Goal: Task Accomplishment & Management: Manage account settings

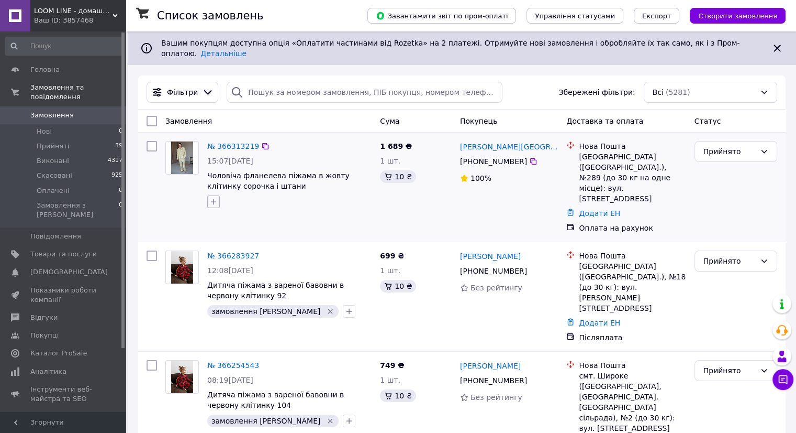
click at [214, 197] on icon "button" at bounding box center [213, 201] width 8 height 8
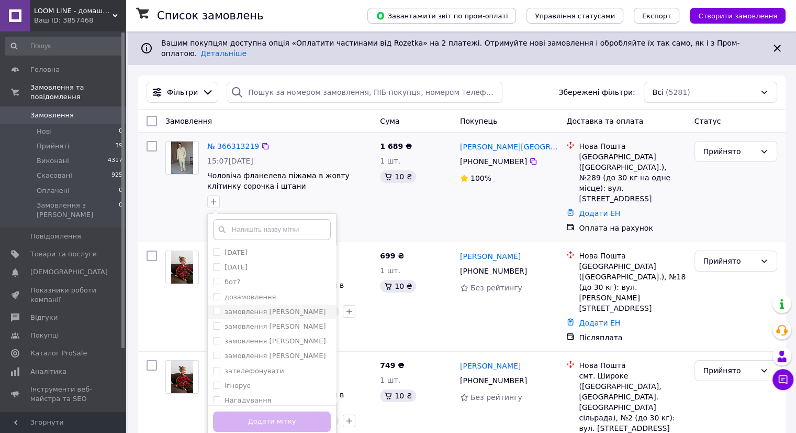
click at [226, 307] on label "замовлення [PERSON_NAME]" at bounding box center [276, 311] width 102 height 8
checkbox input "true"
click at [256, 413] on button "Додати мітку" at bounding box center [272, 421] width 118 height 20
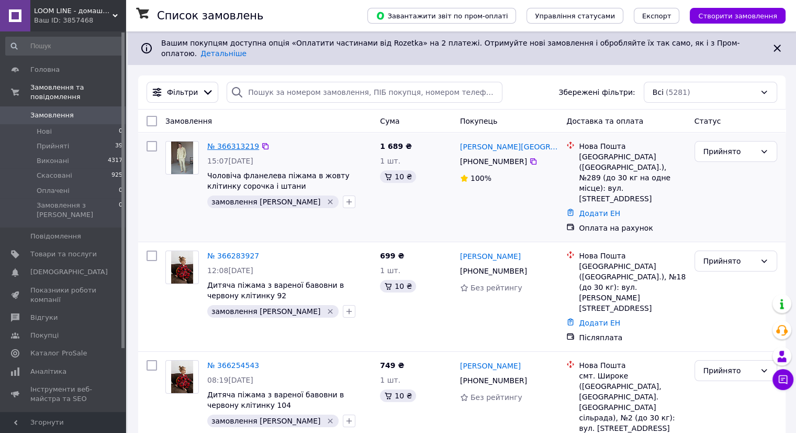
click at [238, 142] on link "№ 366313219" at bounding box center [233, 146] width 52 height 8
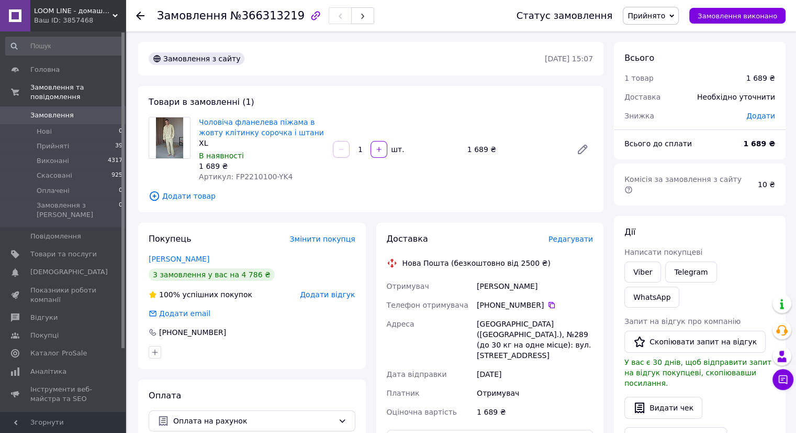
drag, startPoint x: 217, startPoint y: 258, endPoint x: 146, endPoint y: 258, distance: 70.7
click at [146, 258] on div "Покупець Змінити покупця Вишинська Олена 3 замовлення у вас на 4 786 ₴ 100% усп…" at bounding box center [252, 296] width 228 height 146
copy link "Вишинська Олена"
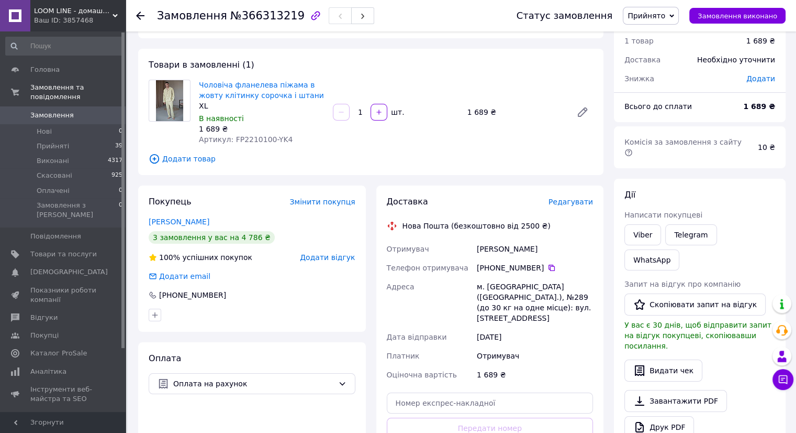
scroll to position [52, 0]
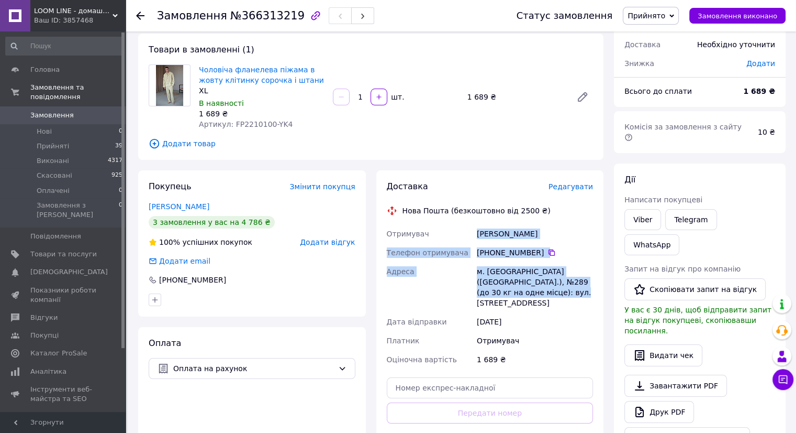
drag, startPoint x: 478, startPoint y: 231, endPoint x: 558, endPoint y: 293, distance: 100.8
click at [558, 293] on div "Отримувач Вишинська Олена Телефон отримувача +380 99 560 42 38   Адреса м. Київ…" at bounding box center [490, 296] width 211 height 145
copy div "Вишинська Олена Телефон отримувача +380 99 560 42 38   Адреса м. Київ (Київська…"
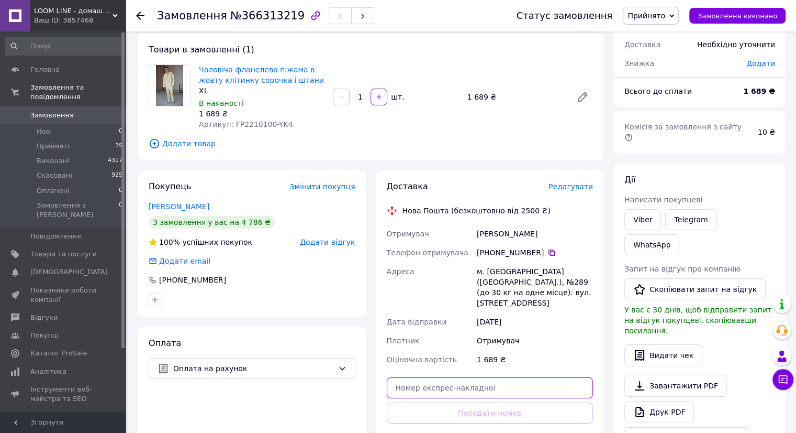
click at [419, 379] on input "text" at bounding box center [490, 387] width 207 height 21
paste input "20451269197996"
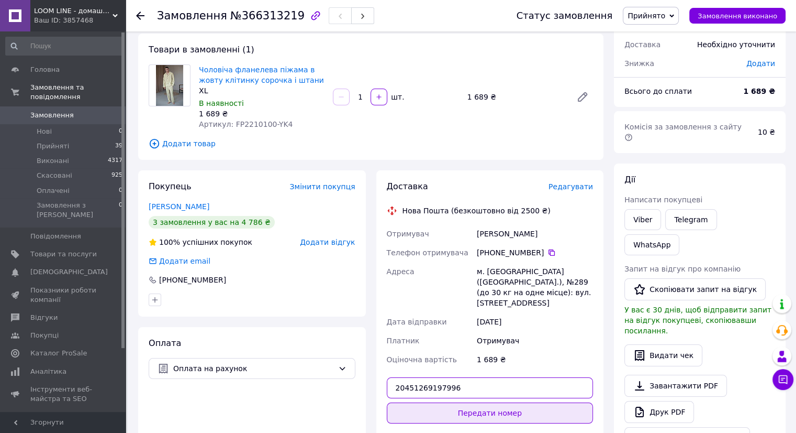
type input "20451269197996"
click at [427, 402] on button "Передати номер" at bounding box center [490, 412] width 207 height 21
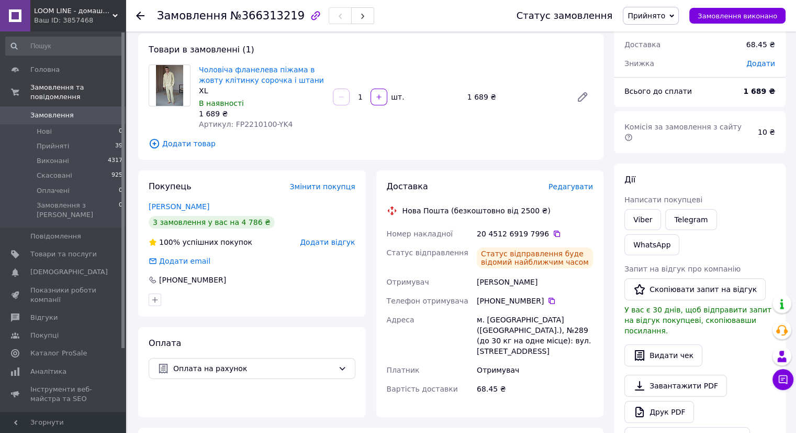
click at [94, 110] on span "Замовлення" at bounding box center [63, 114] width 67 height 9
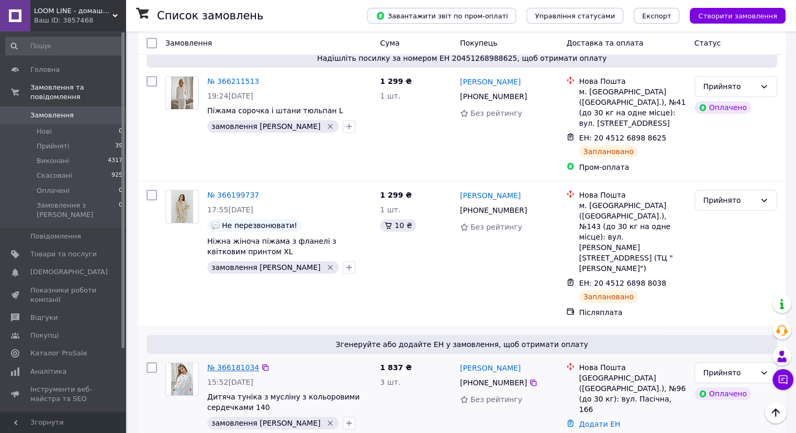
click at [224, 363] on link "№ 366181034" at bounding box center [233, 367] width 52 height 8
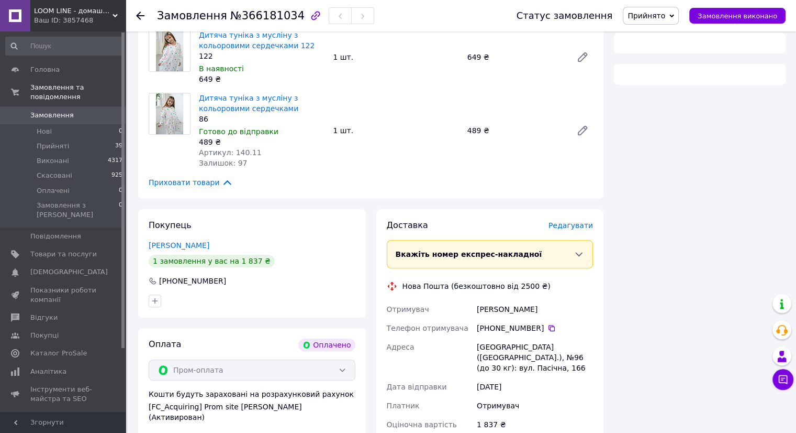
scroll to position [628, 0]
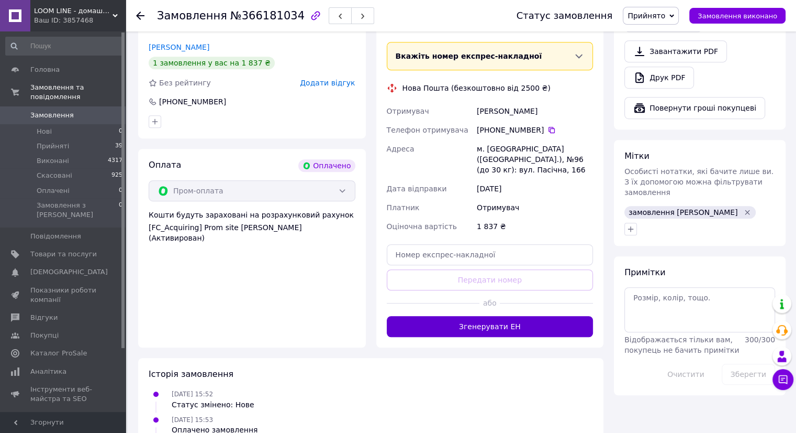
click at [461, 316] on button "Згенерувати ЕН" at bounding box center [490, 326] width 207 height 21
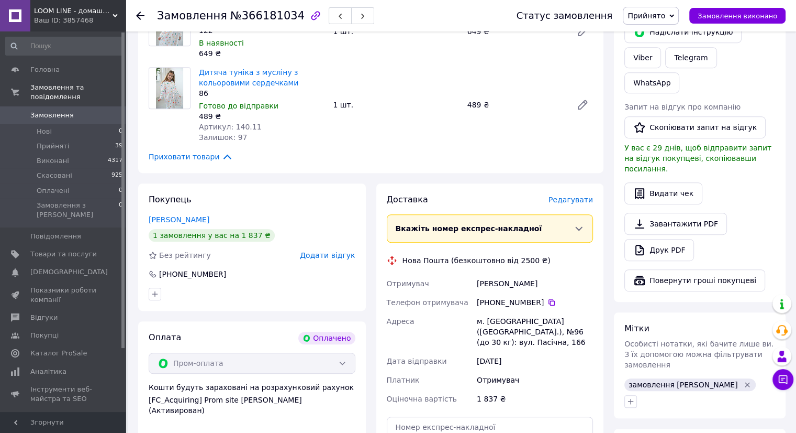
scroll to position [367, 0]
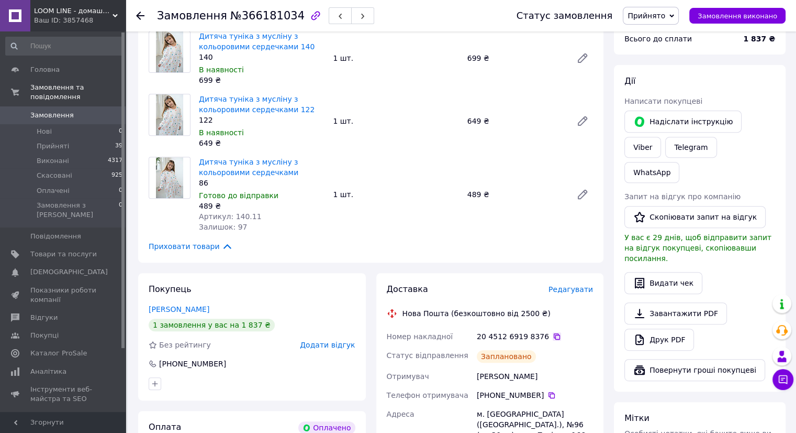
click at [553, 335] on icon at bounding box center [557, 336] width 8 height 8
drag, startPoint x: 200, startPoint y: 306, endPoint x: 149, endPoint y: 306, distance: 50.8
click at [149, 306] on div "Тищук Павло" at bounding box center [252, 309] width 207 height 10
copy link "Тищук Павло"
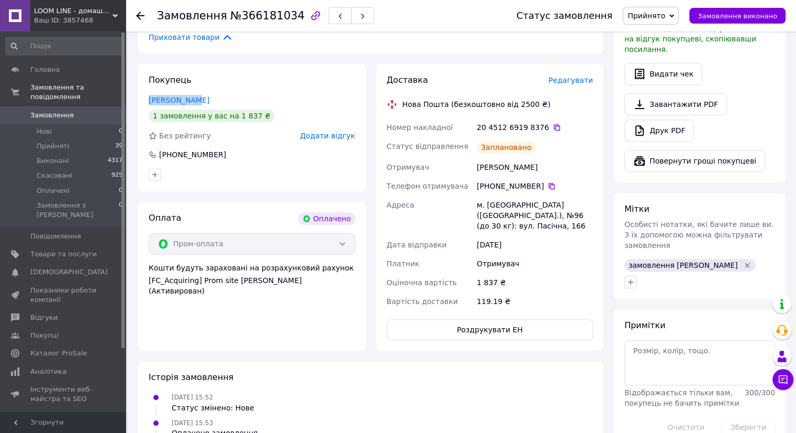
scroll to position [576, 0]
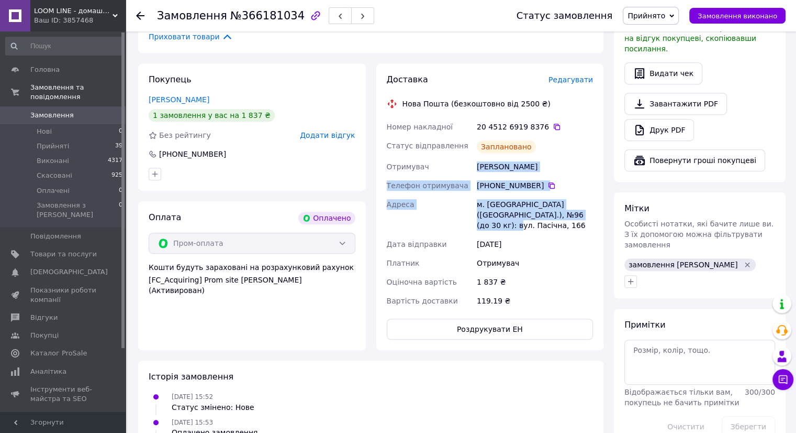
drag, startPoint x: 478, startPoint y: 169, endPoint x: 559, endPoint y: 209, distance: 90.2
click at [559, 209] on div "Номер накладної 20 4512 6919 8376   Статус відправлення Заплановано Отримувач Т…" at bounding box center [490, 213] width 211 height 193
copy div "Тищук Павло Телефон отримувача +380 97 759 21 32   Адреса м. Львів (Львівська о…"
click at [75, 110] on span "Замовлення" at bounding box center [63, 114] width 67 height 9
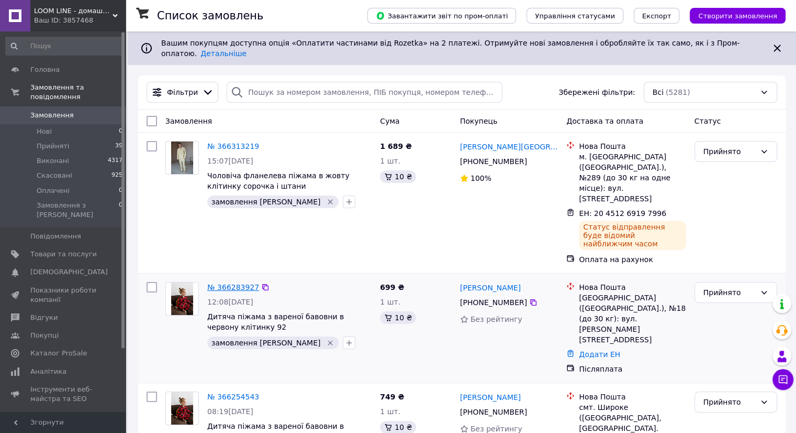
click at [234, 283] on link "№ 366283927" at bounding box center [233, 287] width 52 height 8
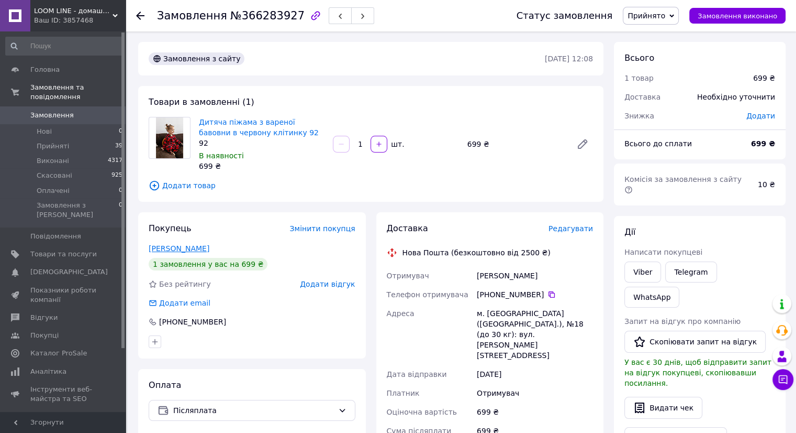
drag, startPoint x: 234, startPoint y: 248, endPoint x: 149, endPoint y: 243, distance: 84.9
click at [149, 243] on div "Киселиця Катерина" at bounding box center [252, 248] width 207 height 10
copy link "Киселиця Катерина"
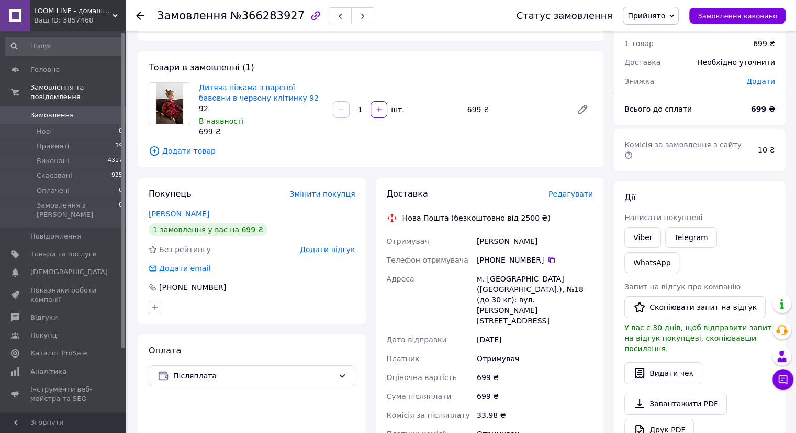
scroll to position [52, 0]
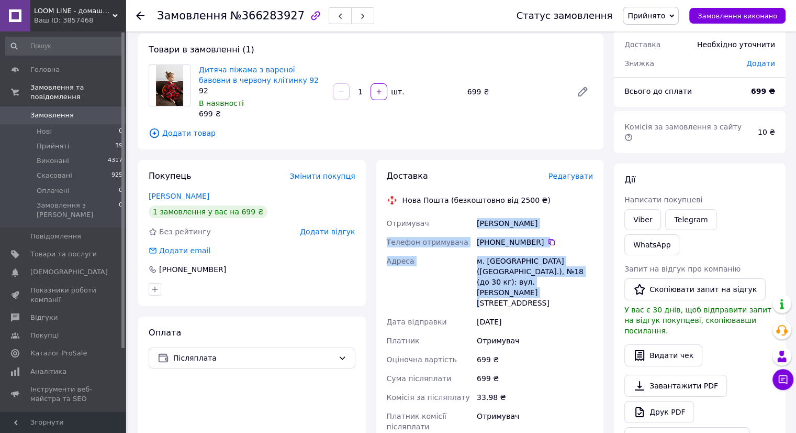
drag, startPoint x: 474, startPoint y: 220, endPoint x: 539, endPoint y: 281, distance: 88.6
click at [539, 281] on div "Отримувач Киселиця Катерина Телефон отримувача +380 68 578 56 53   Адреса м. Че…" at bounding box center [490, 325] width 211 height 222
copy div "Отримувач Киселиця Катерина Телефон отримувача +380 68 578 56 53   Адреса м. Че…"
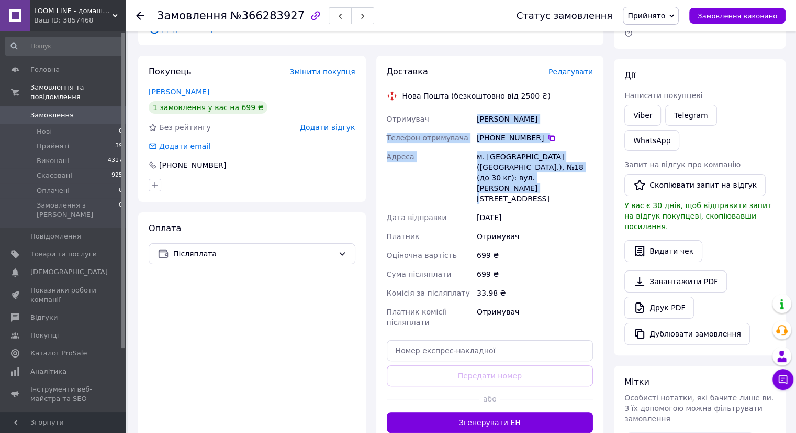
scroll to position [157, 0]
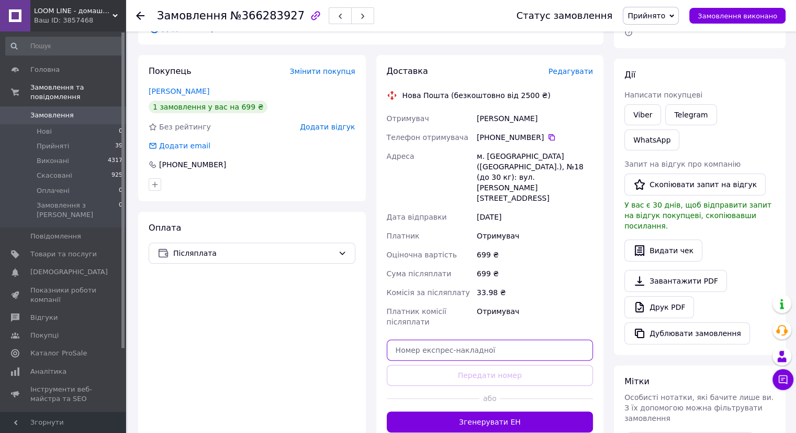
click at [462, 339] on input "text" at bounding box center [490, 349] width 207 height 21
paste input "20451269199795"
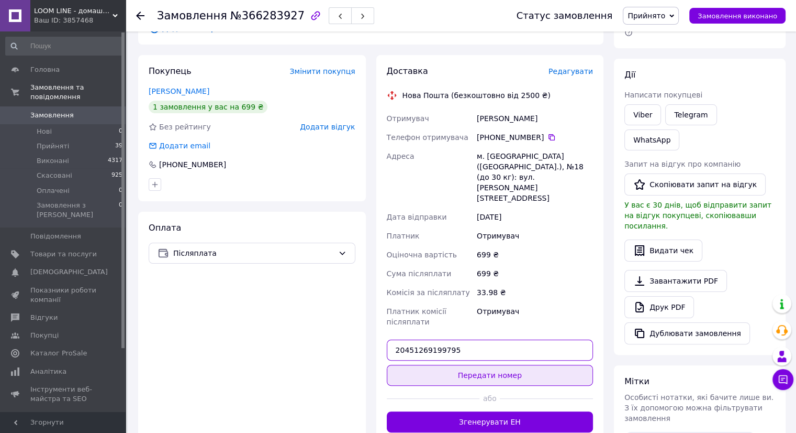
type input "20451269199795"
click at [457, 364] on button "Передати номер" at bounding box center [490, 374] width 207 height 21
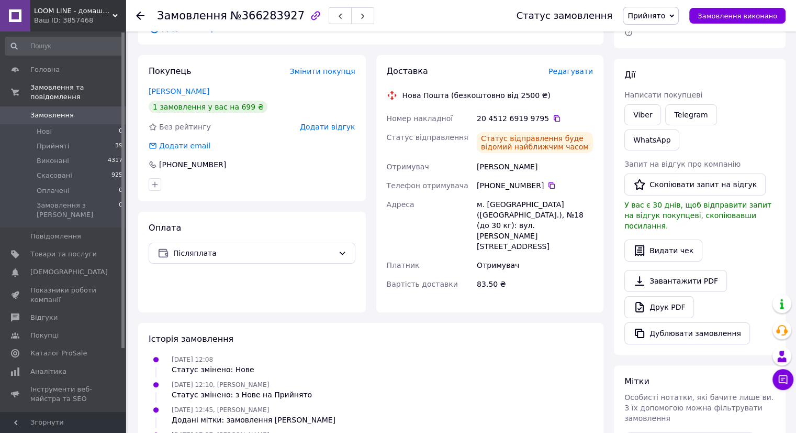
click at [88, 110] on span "Замовлення" at bounding box center [63, 114] width 67 height 9
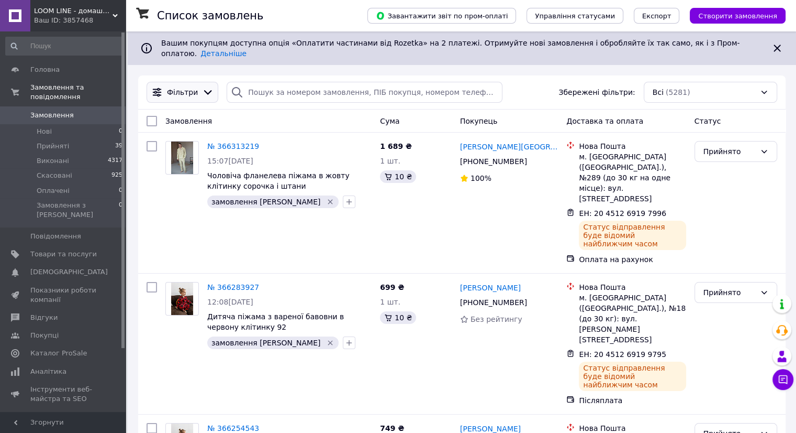
click at [194, 87] on div "Фільтри" at bounding box center [182, 92] width 35 height 10
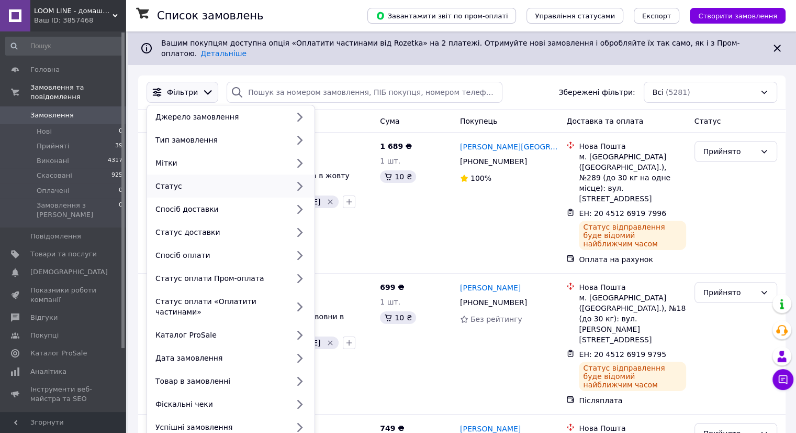
click at [186, 184] on div "Статус" at bounding box center [231, 185] width 168 height 23
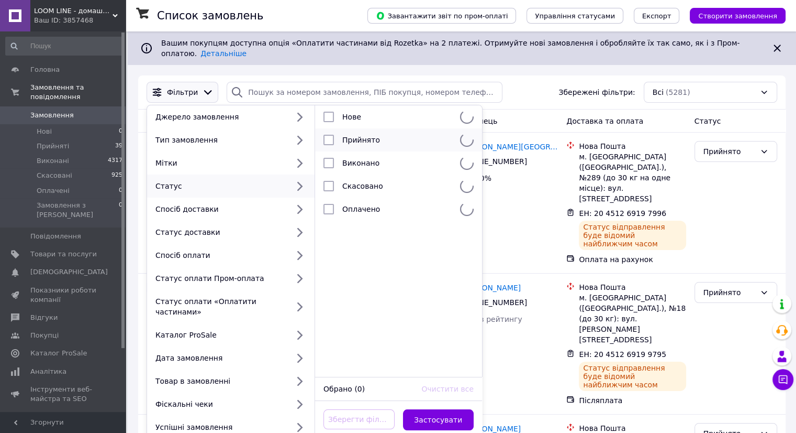
click at [337, 135] on div at bounding box center [328, 140] width 19 height 10
checkbox input "true"
click at [439, 409] on button "Застосувати" at bounding box center [438, 419] width 71 height 21
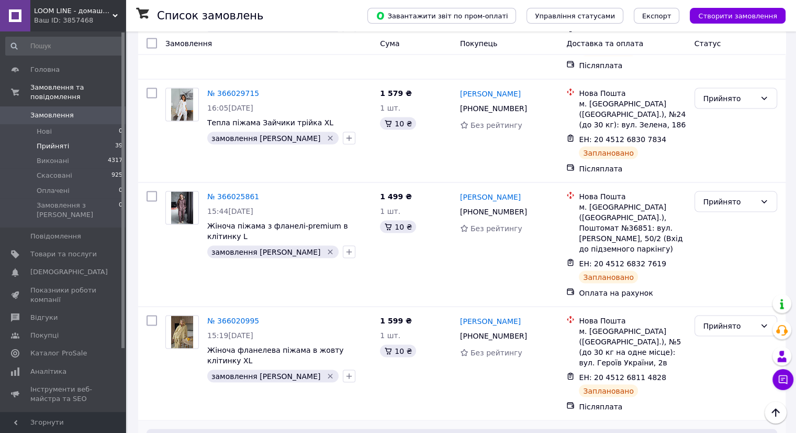
scroll to position [2031, 0]
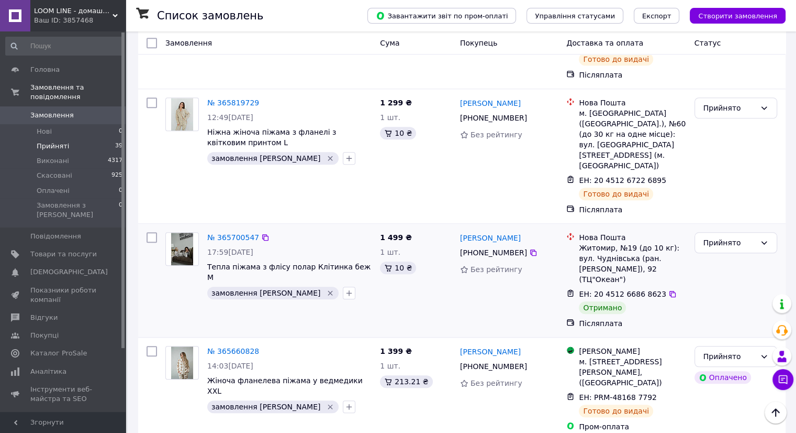
scroll to position [943, 0]
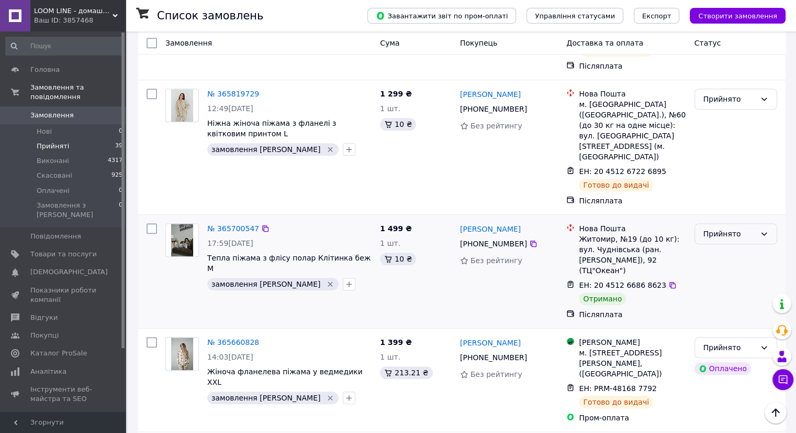
click at [709, 228] on div "Прийнято" at bounding box center [730, 234] width 52 height 12
click at [709, 164] on li "Виконано" at bounding box center [736, 165] width 82 height 19
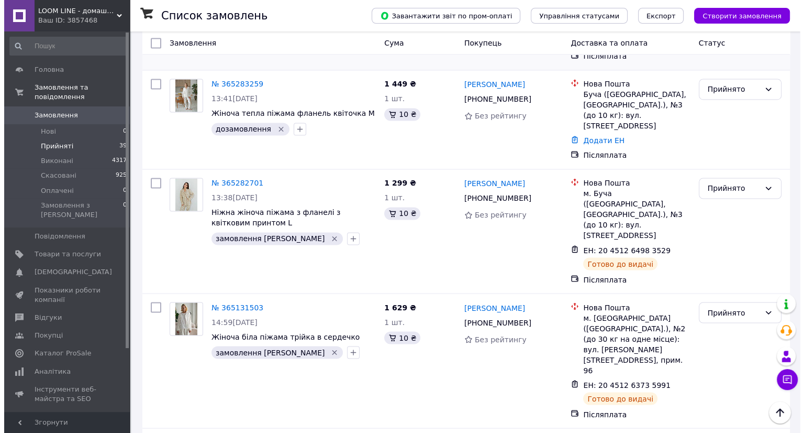
scroll to position [1747, 0]
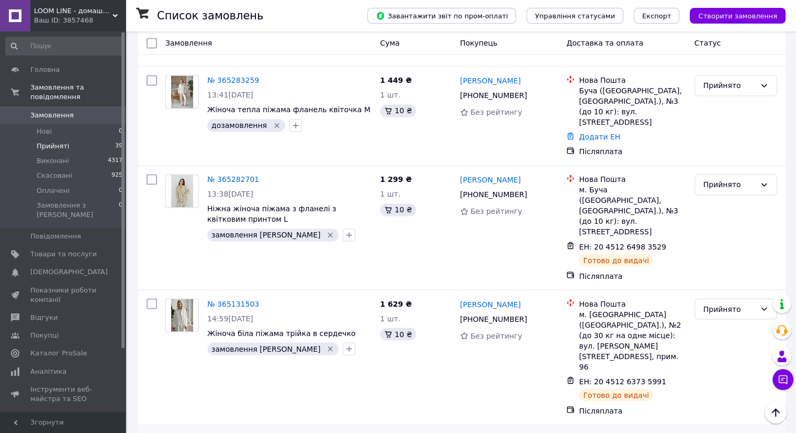
click at [724, 265] on li "Скасовано" at bounding box center [736, 268] width 82 height 19
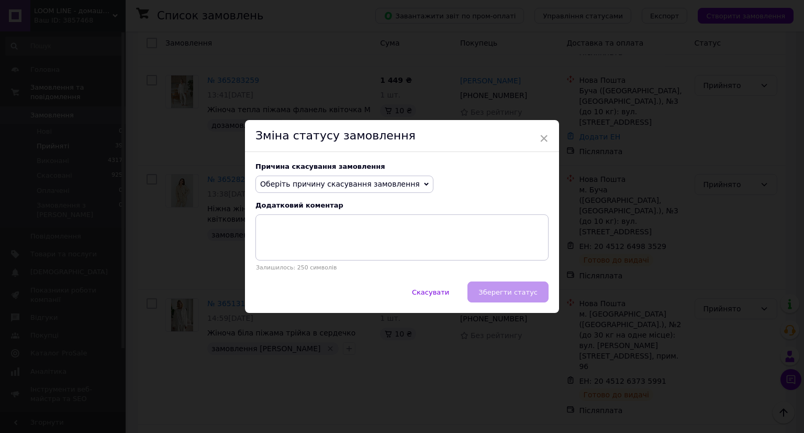
click at [367, 185] on span "Оберіть причину скасування замовлення" at bounding box center [340, 184] width 160 height 8
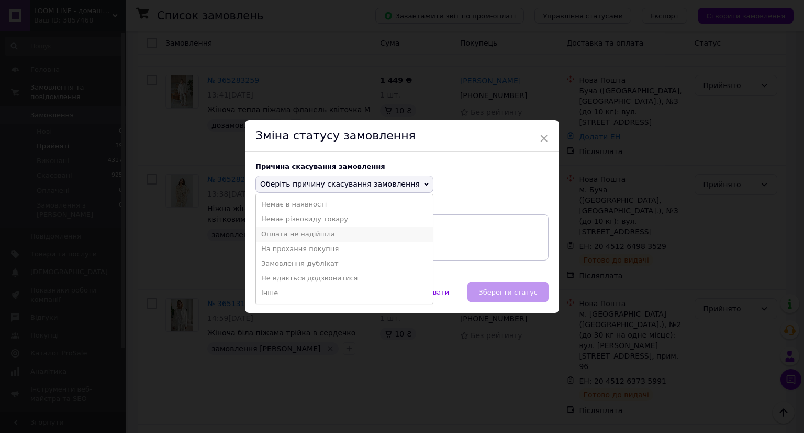
click at [306, 230] on li "Оплата не надійшла" at bounding box center [344, 234] width 177 height 15
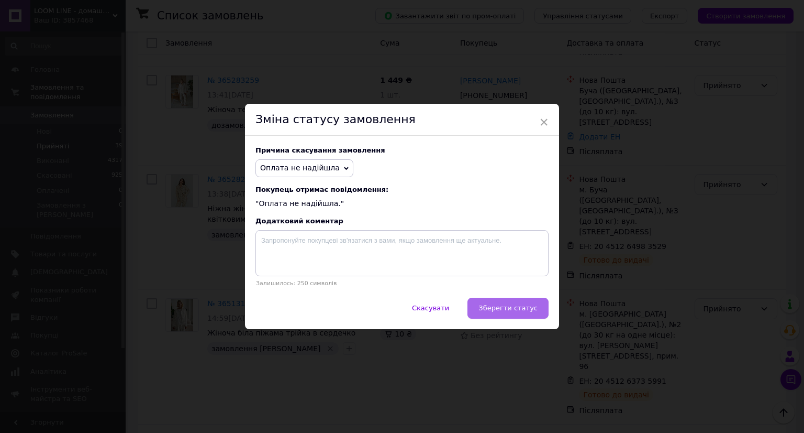
click at [497, 302] on button "Зберегти статус" at bounding box center [508, 307] width 81 height 21
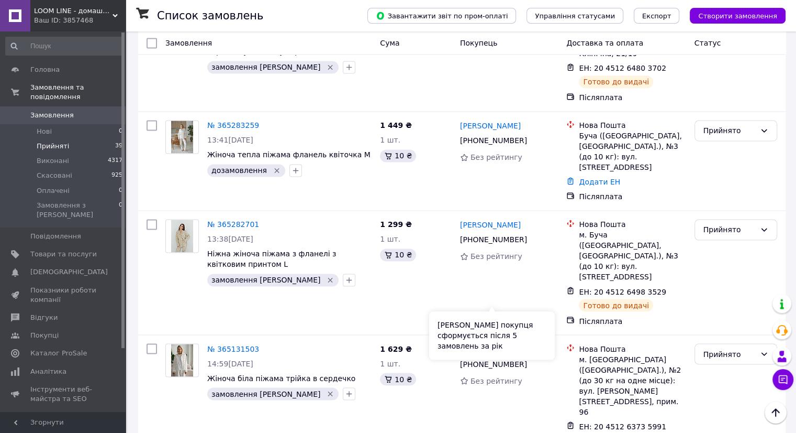
scroll to position [1685, 0]
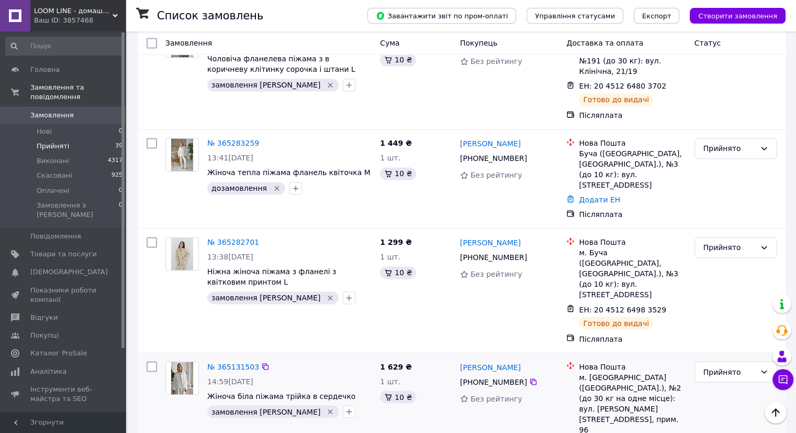
click at [669, 305] on icon at bounding box center [673, 309] width 8 height 8
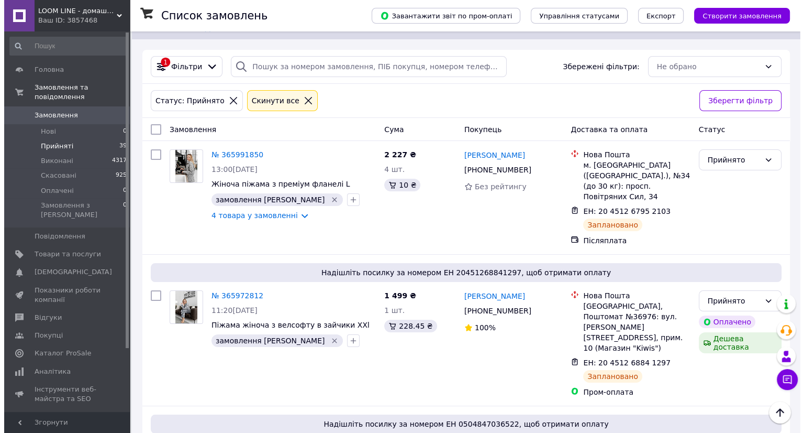
scroll to position [0, 0]
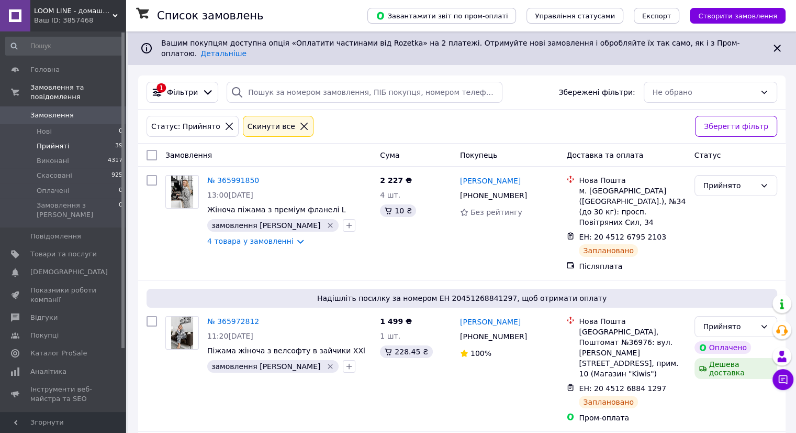
click at [300, 121] on icon at bounding box center [304, 125] width 9 height 9
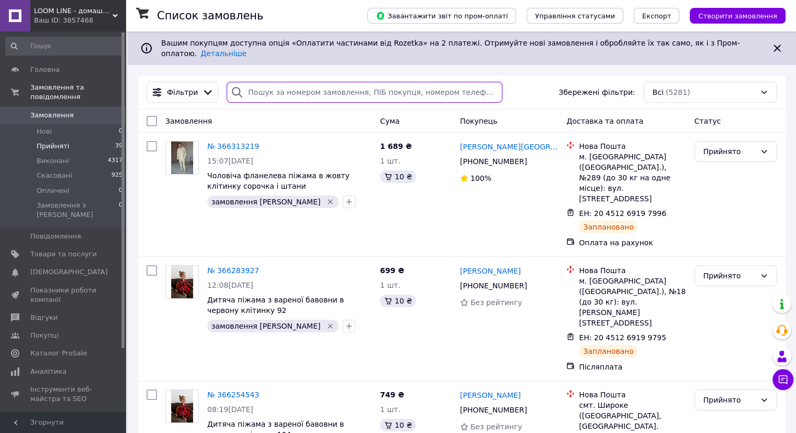
click at [256, 88] on input "search" at bounding box center [365, 92] width 276 height 21
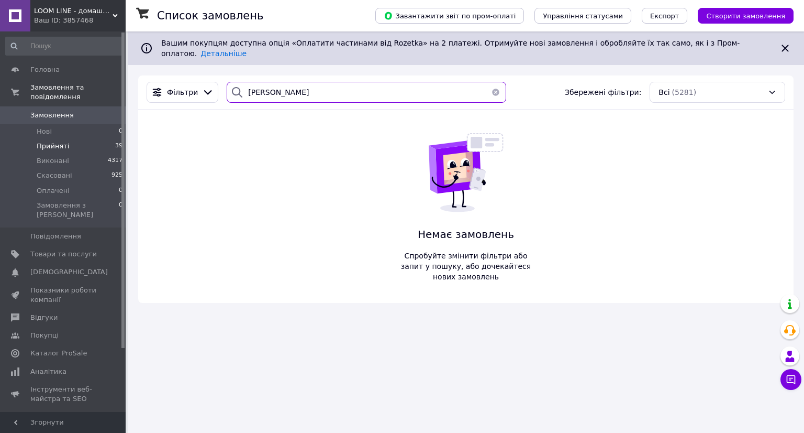
drag, startPoint x: 273, startPoint y: 83, endPoint x: 248, endPoint y: 82, distance: 24.6
click at [248, 82] on input "неліп" at bounding box center [366, 92] width 279 height 21
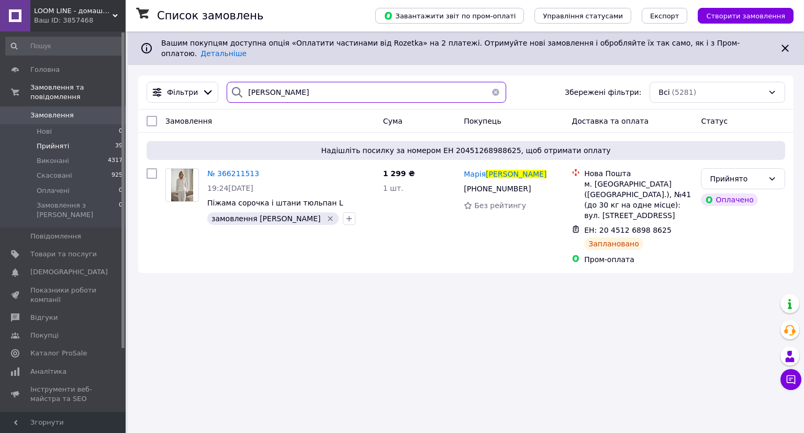
type input "непіп"
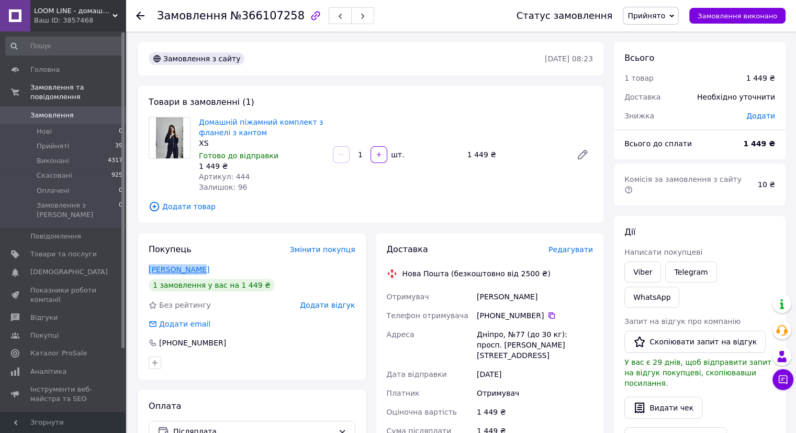
drag, startPoint x: 218, startPoint y: 272, endPoint x: 150, endPoint y: 271, distance: 68.1
click at [150, 271] on div "[PERSON_NAME]" at bounding box center [252, 269] width 207 height 10
copy link "[PERSON_NAME]"
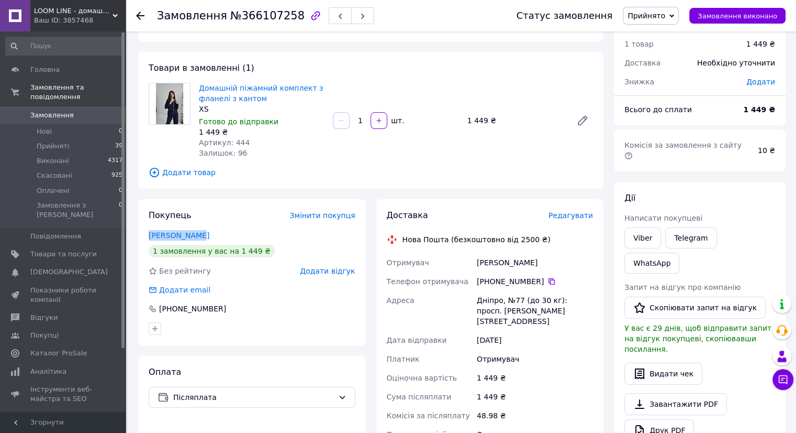
scroll to position [52, 0]
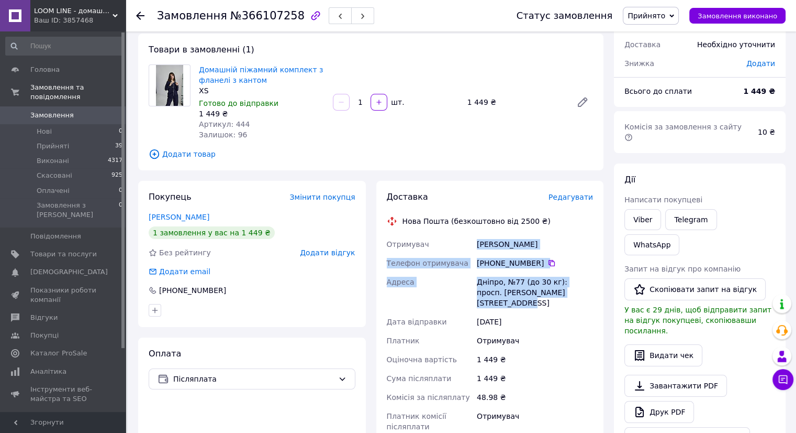
drag, startPoint x: 477, startPoint y: 243, endPoint x: 578, endPoint y: 298, distance: 115.3
click at [578, 298] on div "Отримувач [PERSON_NAME] Телефон отримувача [PHONE_NUMBER]   Адреса Дніпро, №77 …" at bounding box center [490, 335] width 211 height 201
copy div "[PERSON_NAME] Телефон отримувача [PHONE_NUMBER]   [PERSON_NAME], №77 (до 30 кг)…"
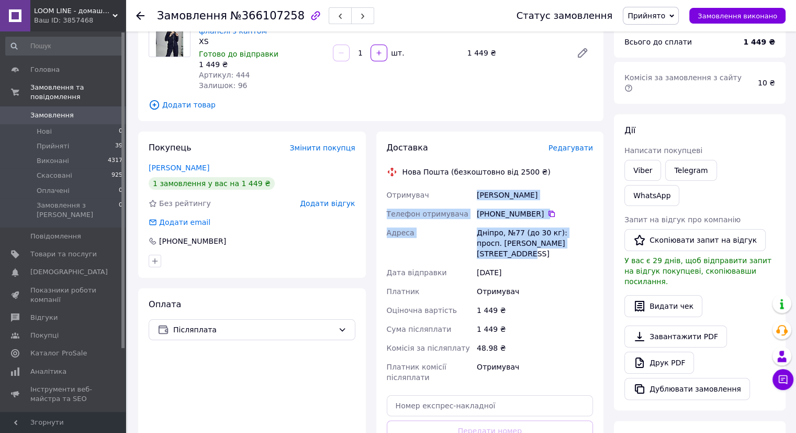
scroll to position [157, 0]
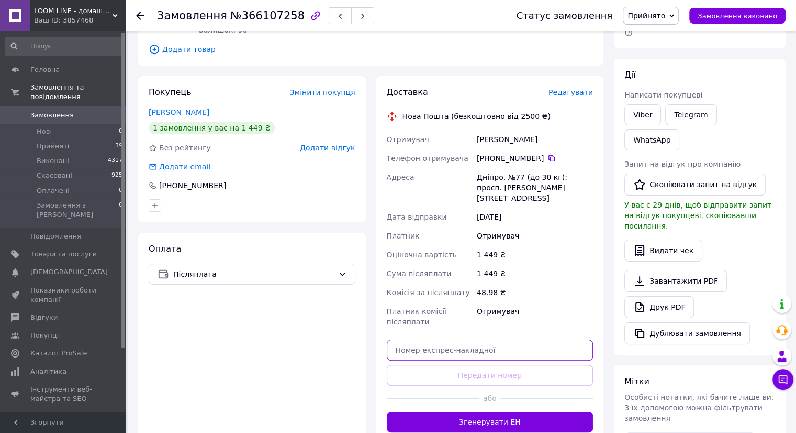
click at [490, 344] on input "text" at bounding box center [490, 349] width 207 height 21
paste input "20451269201228"
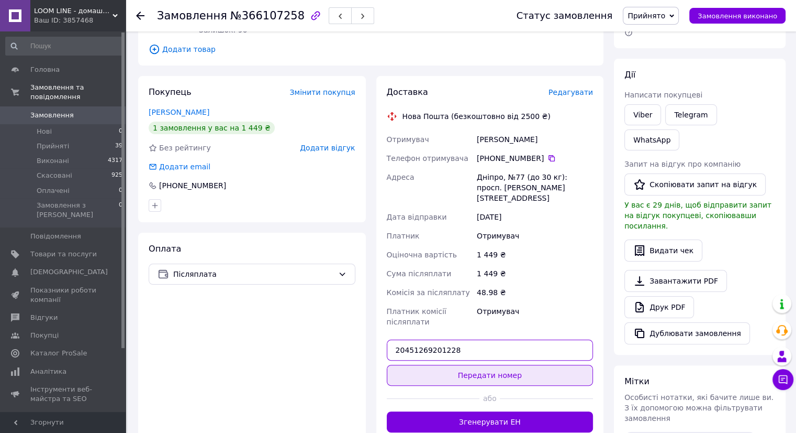
type input "20451269201228"
click at [493, 364] on button "Передати номер" at bounding box center [490, 374] width 207 height 21
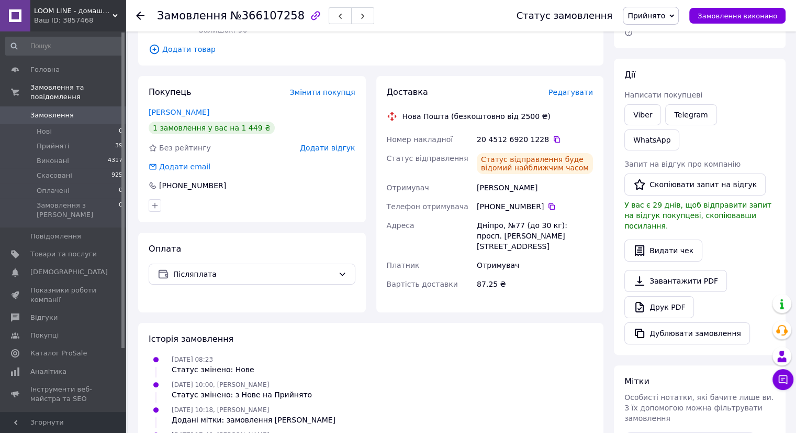
click at [81, 110] on span "Замовлення" at bounding box center [63, 114] width 67 height 9
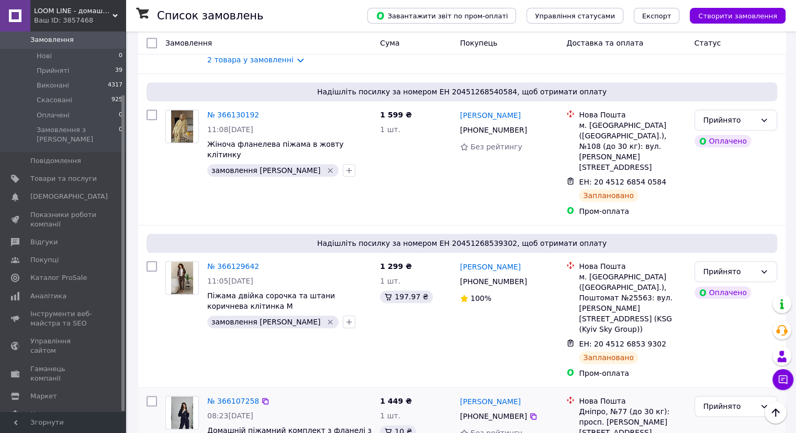
scroll to position [1204, 0]
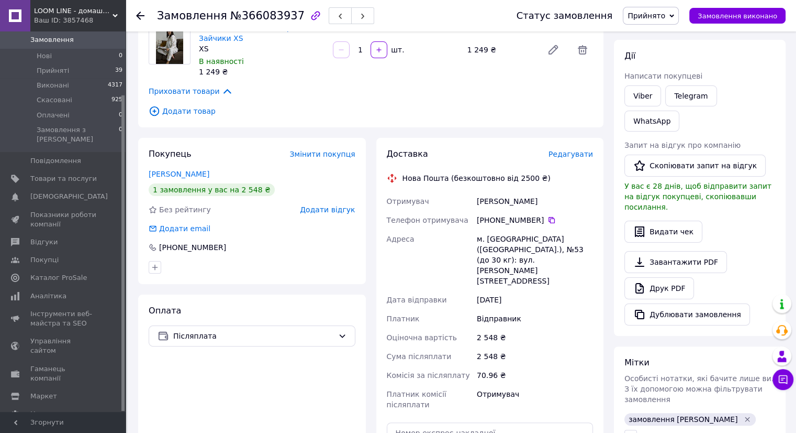
scroll to position [101, 0]
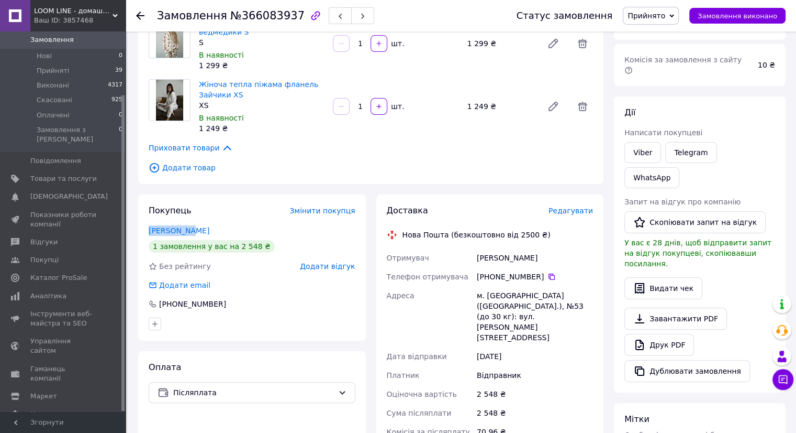
drag, startPoint x: 195, startPoint y: 231, endPoint x: 142, endPoint y: 231, distance: 52.9
click at [142, 231] on div "Покупець Змінити покупця [PERSON_NAME] 1 замовлення у вас на 2 548 ₴ Без рейтин…" at bounding box center [252, 267] width 228 height 146
copy link "[PERSON_NAME]"
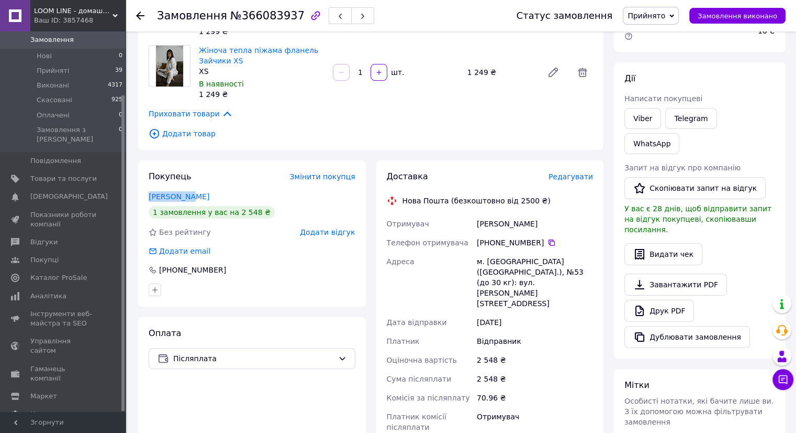
scroll to position [153, 0]
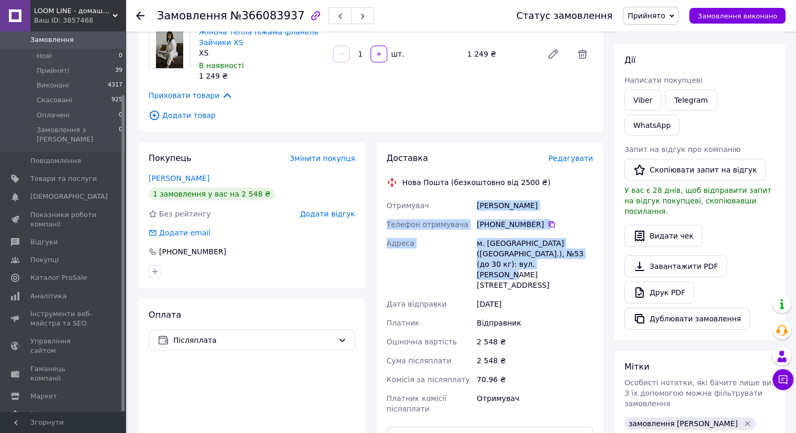
drag, startPoint x: 475, startPoint y: 202, endPoint x: 542, endPoint y: 263, distance: 90.5
click at [542, 263] on div "Отримувач [PERSON_NAME] Телефон отримувача [PHONE_NUMBER]   Адреса м. [GEOGRAPH…" at bounding box center [490, 307] width 211 height 222
copy div "[PERSON_NAME] Телефон отримувача [PHONE_NUMBER]   Адреса [PERSON_NAME]. [GEOGRA…"
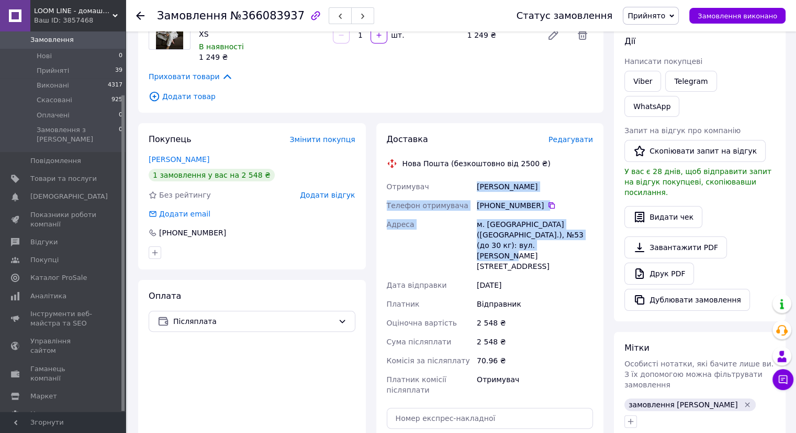
scroll to position [205, 0]
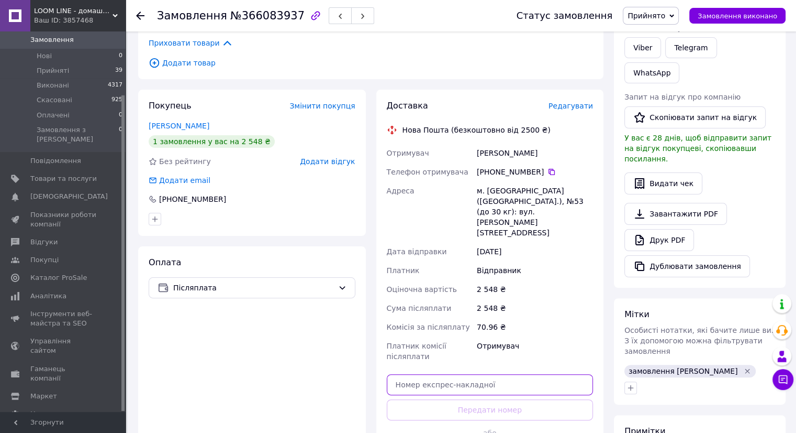
click at [440, 374] on input "text" at bounding box center [490, 384] width 207 height 21
paste input "20451269203124"
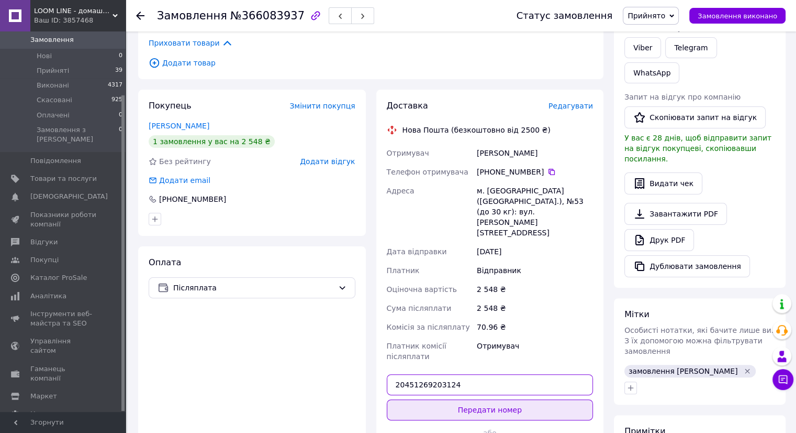
type input "20451269203124"
click at [447, 399] on button "Передати номер" at bounding box center [490, 409] width 207 height 21
